Goal: Task Accomplishment & Management: Use online tool/utility

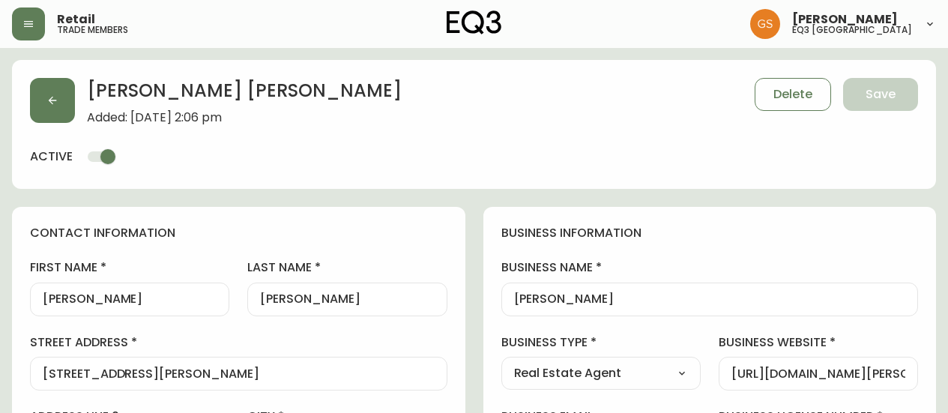
select select "ON"
select select "CA"
select select "CA_EN"
select select "Outreach from a Trade Rep"
select select "Real Estate Agent"
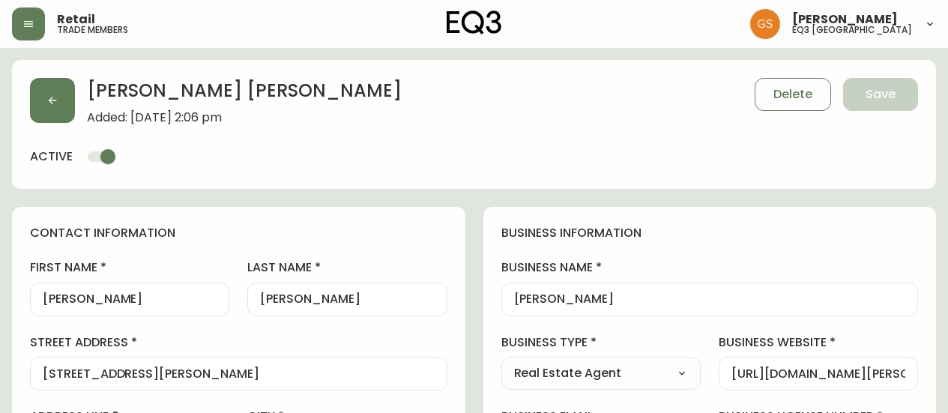
select select "cjw10z96q005b6gs00r6w7pwt"
select select "false"
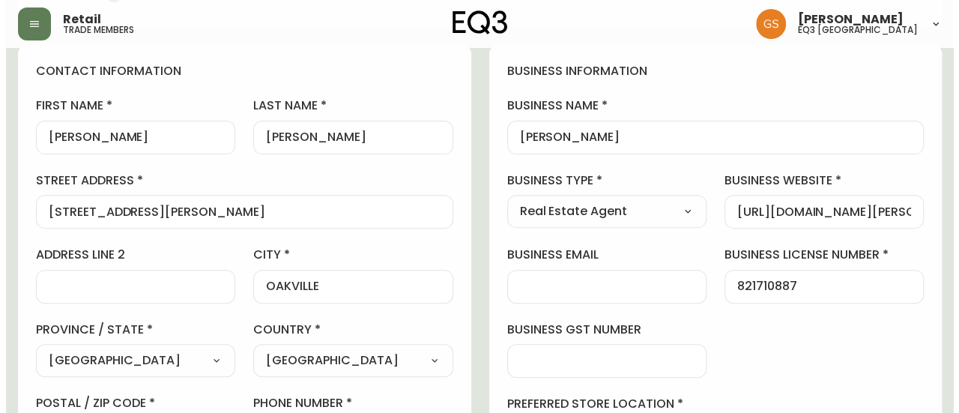
scroll to position [150, 0]
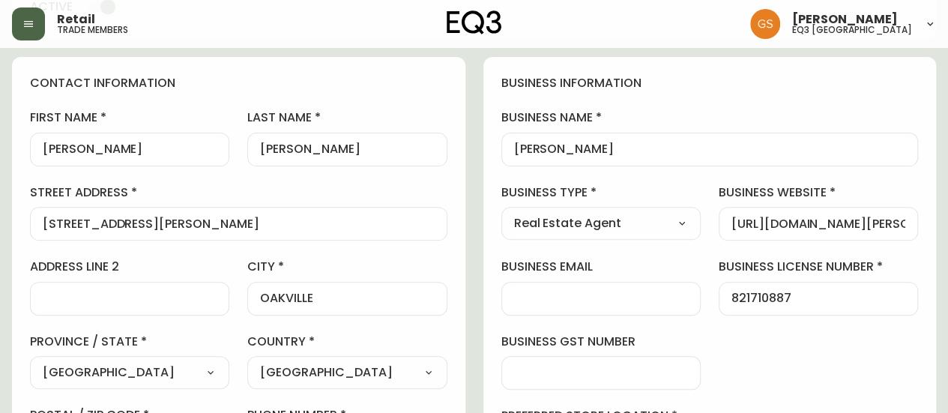
click at [40, 27] on button "button" at bounding box center [28, 23] width 33 height 33
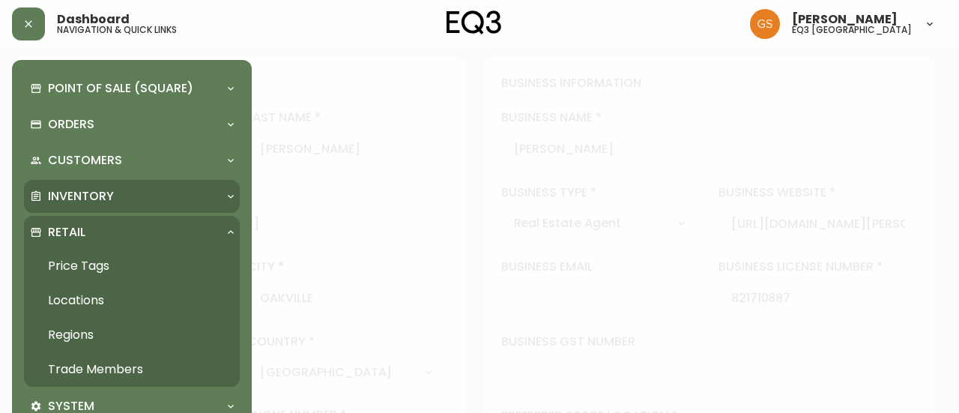
click at [147, 193] on div "Inventory" at bounding box center [124, 196] width 189 height 16
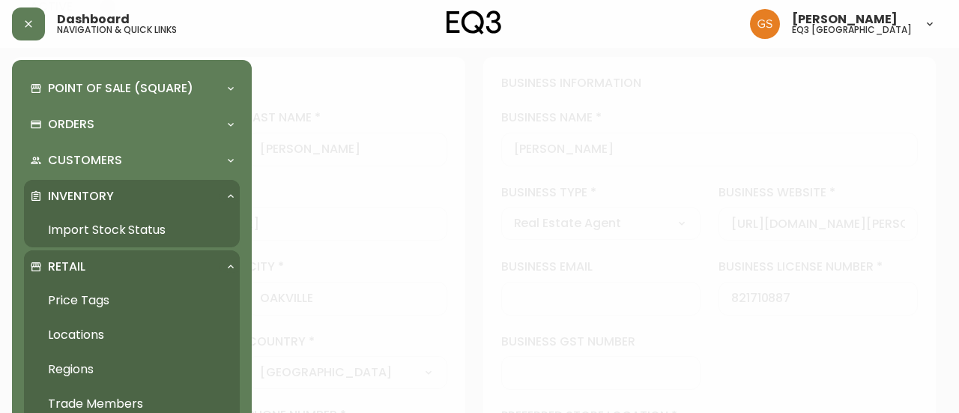
click at [128, 231] on link "Import Stock Status" at bounding box center [132, 230] width 216 height 34
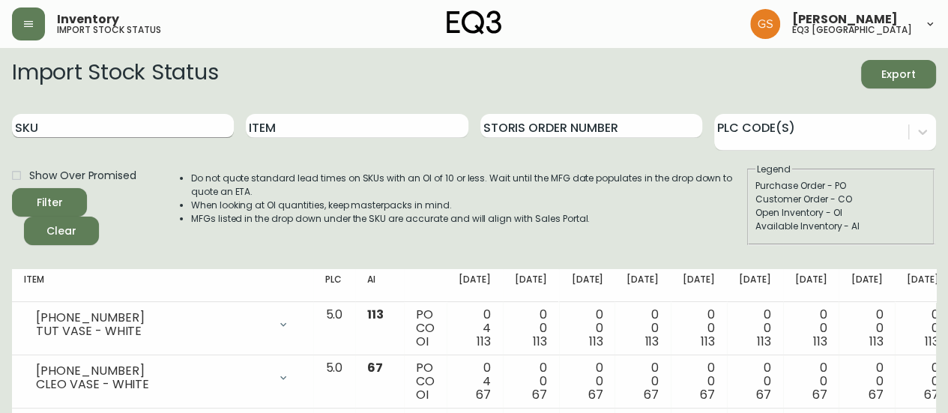
click at [160, 130] on input "SKU" at bounding box center [123, 126] width 222 height 24
paste input "3180-522-01"
type input "3180-522-01"
click at [12, 188] on button "Filter" at bounding box center [49, 202] width 75 height 28
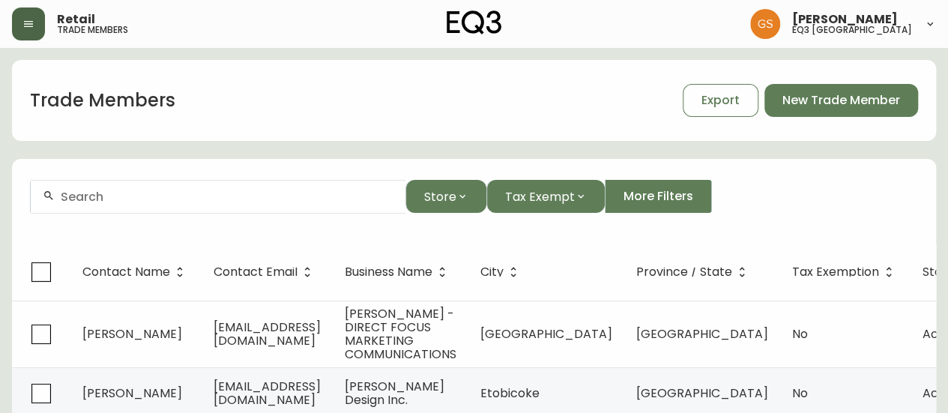
click at [31, 27] on icon "button" at bounding box center [28, 24] width 12 height 12
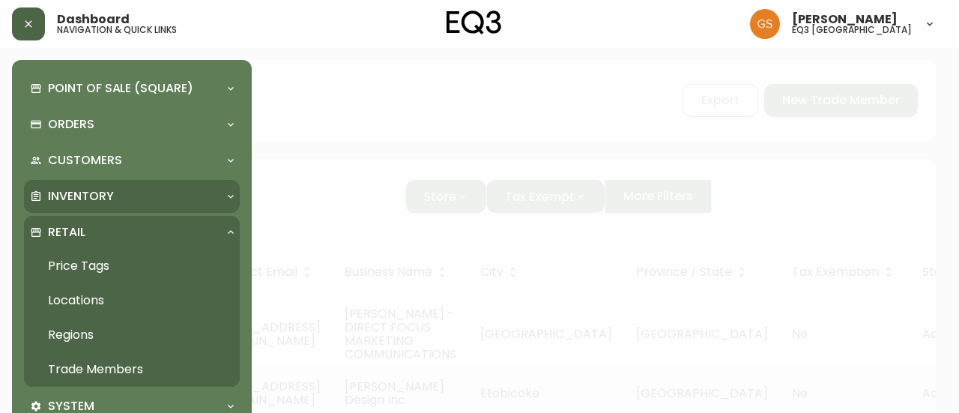
click at [109, 196] on p "Inventory" at bounding box center [81, 196] width 66 height 16
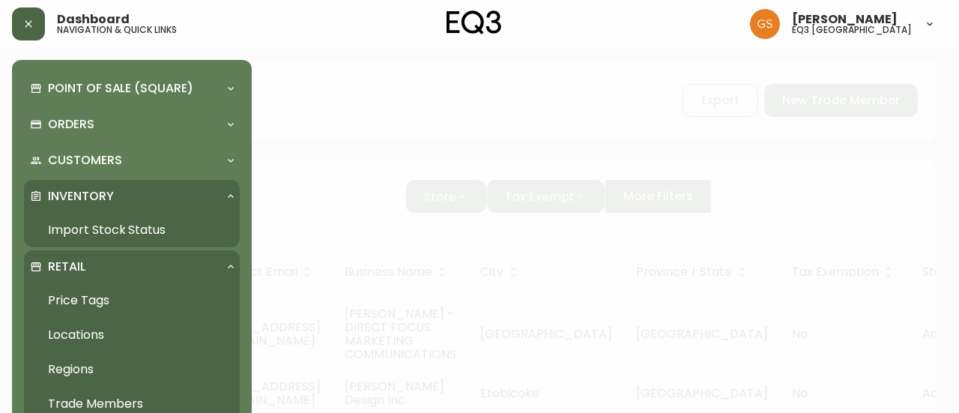
click at [118, 236] on link "Import Stock Status" at bounding box center [132, 230] width 216 height 34
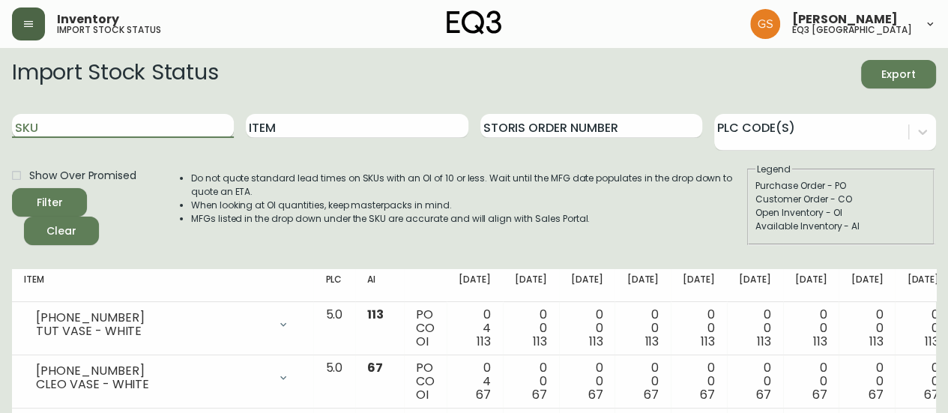
click at [133, 125] on input "SKU" at bounding box center [123, 126] width 222 height 24
paste input "3020-359-5"
type input "3020-359-5"
click at [12, 188] on button "Filter" at bounding box center [49, 202] width 75 height 28
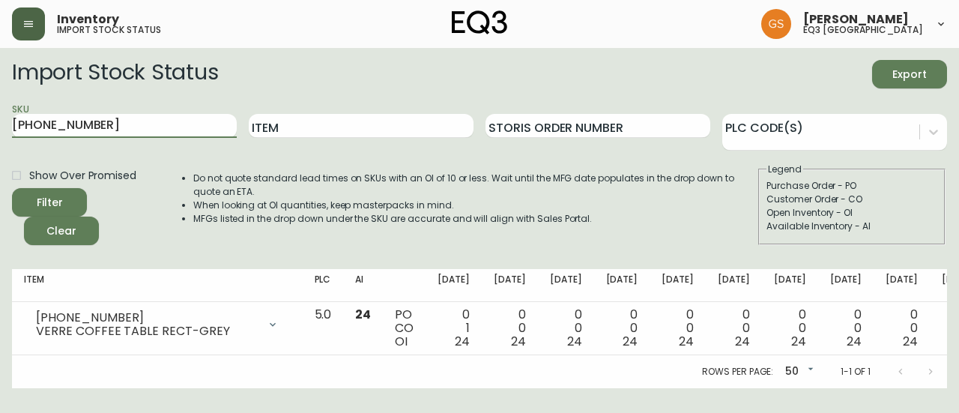
drag, startPoint x: 97, startPoint y: 128, endPoint x: 0, endPoint y: 127, distance: 97.4
click at [0, 127] on main "Import Stock Status Export SKU 3020-359-5 Item Storis Order Number PLC Code(s) …" at bounding box center [479, 218] width 959 height 340
paste input "3020-077-5"
type input "3020-077-5"
click at [12, 188] on button "Filter" at bounding box center [49, 202] width 75 height 28
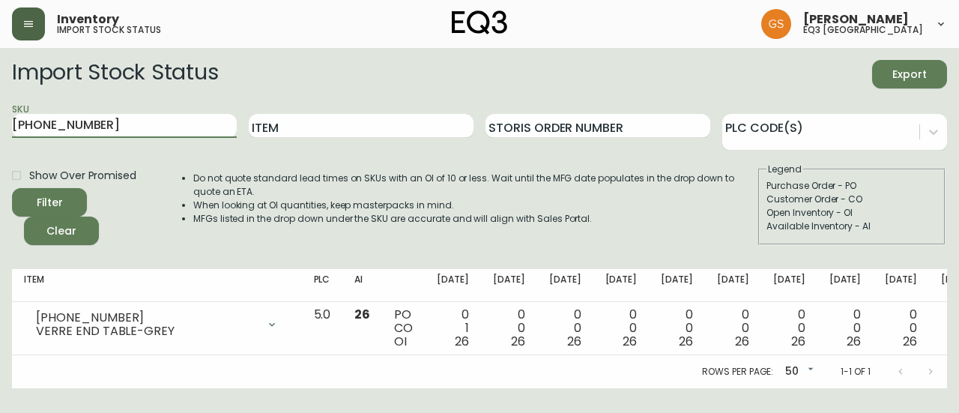
drag, startPoint x: 108, startPoint y: 131, endPoint x: 9, endPoint y: 125, distance: 99.1
click at [9, 125] on main "Import Stock Status Export SKU 3020-077-5 Item Storis Order Number PLC Code(s) …" at bounding box center [479, 218] width 959 height 340
paste input "[PHONE_NUMBER]"
type input "[PHONE_NUMBER]"
click at [12, 188] on button "Filter" at bounding box center [49, 202] width 75 height 28
